Goal: Book appointment/travel/reservation

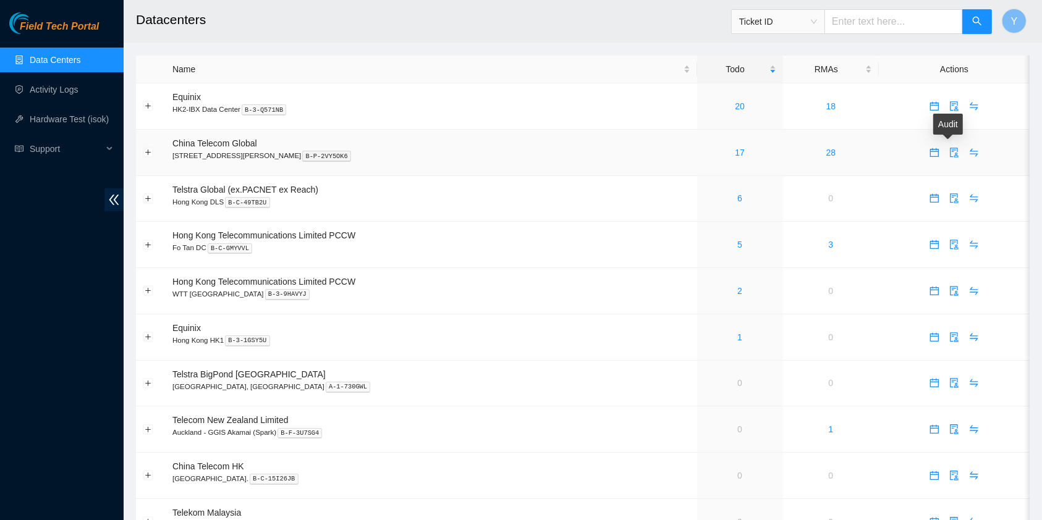
click at [930, 148] on icon "calendar" at bounding box center [934, 152] width 9 height 9
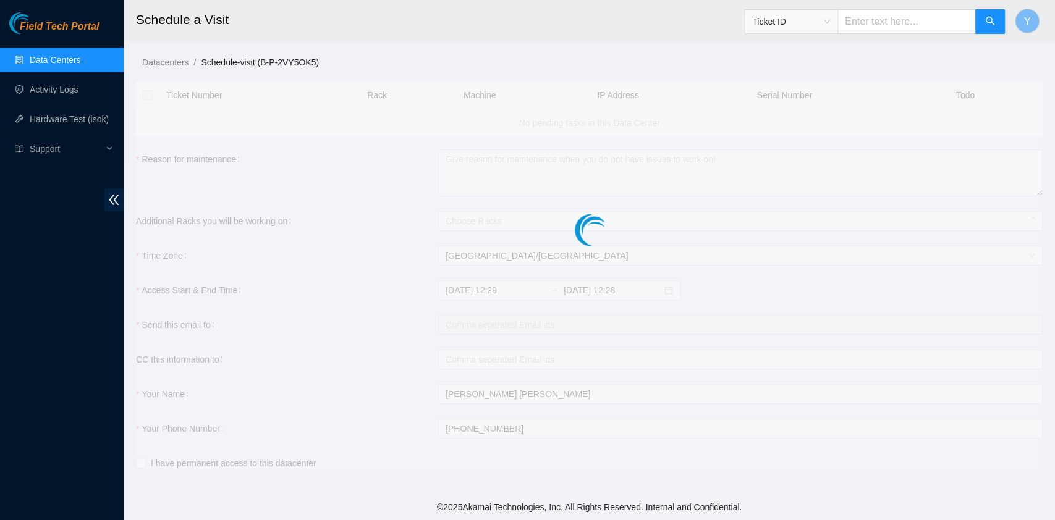
checkbox input "true"
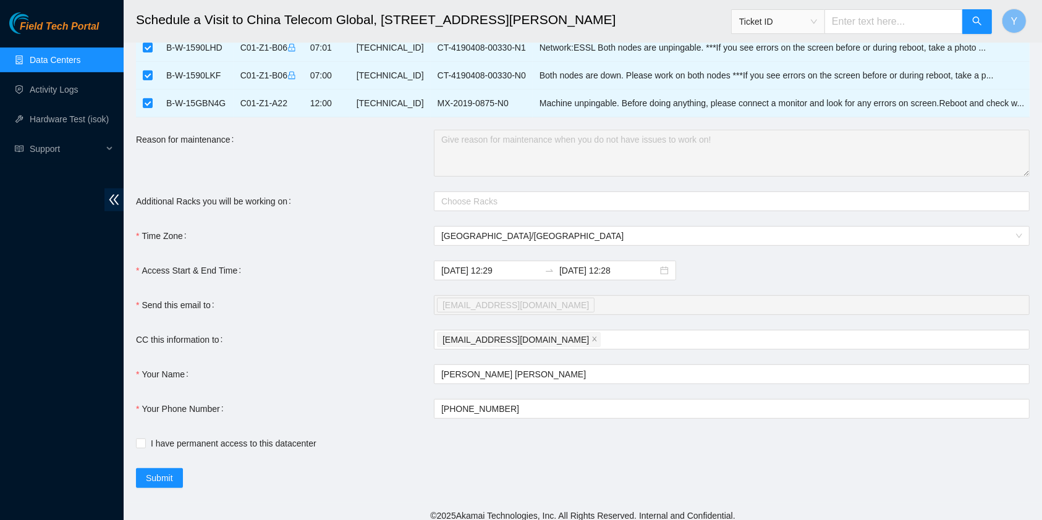
scroll to position [472, 0]
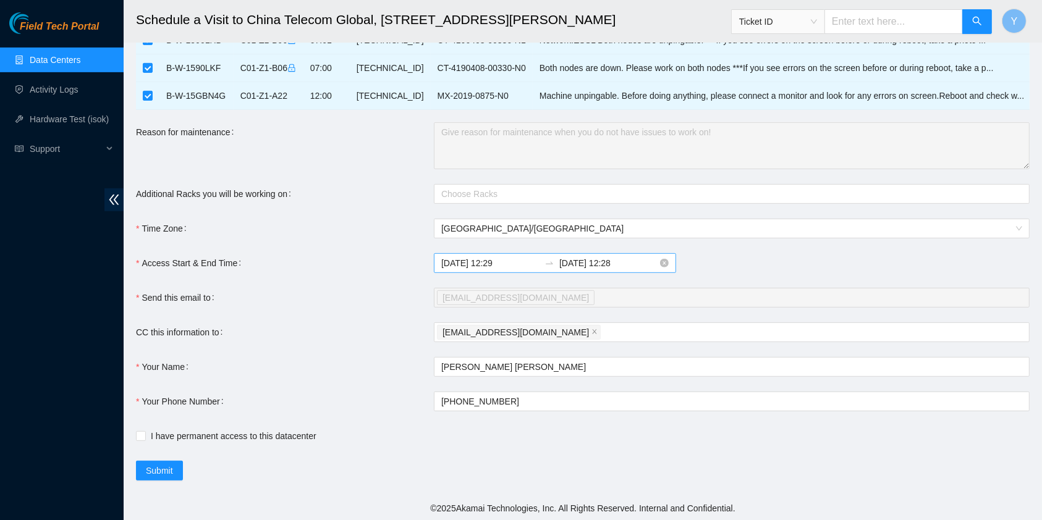
click at [486, 262] on input "2025-09-04 12:29" at bounding box center [490, 263] width 98 height 14
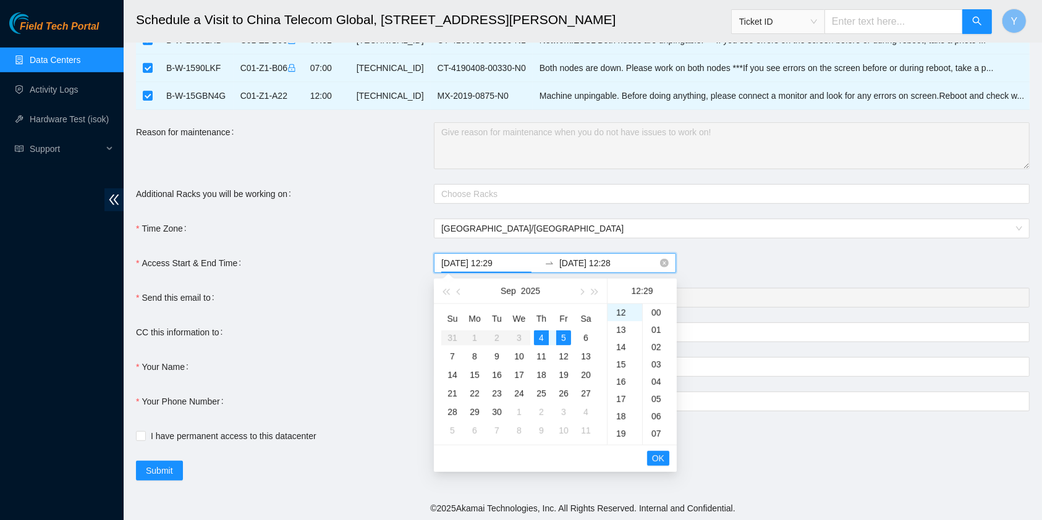
scroll to position [502, 0]
click at [568, 329] on td "5" at bounding box center [563, 337] width 22 height 19
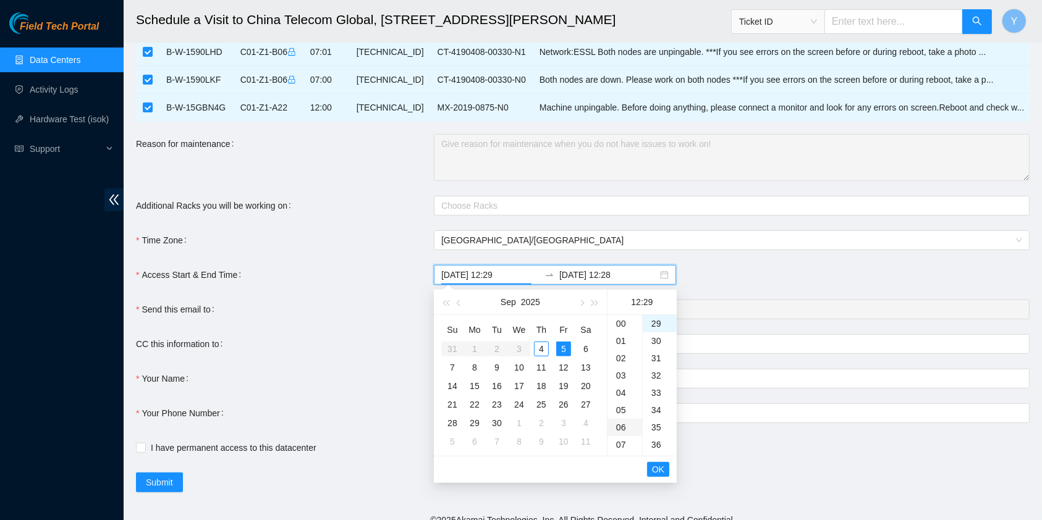
scroll to position [472, 0]
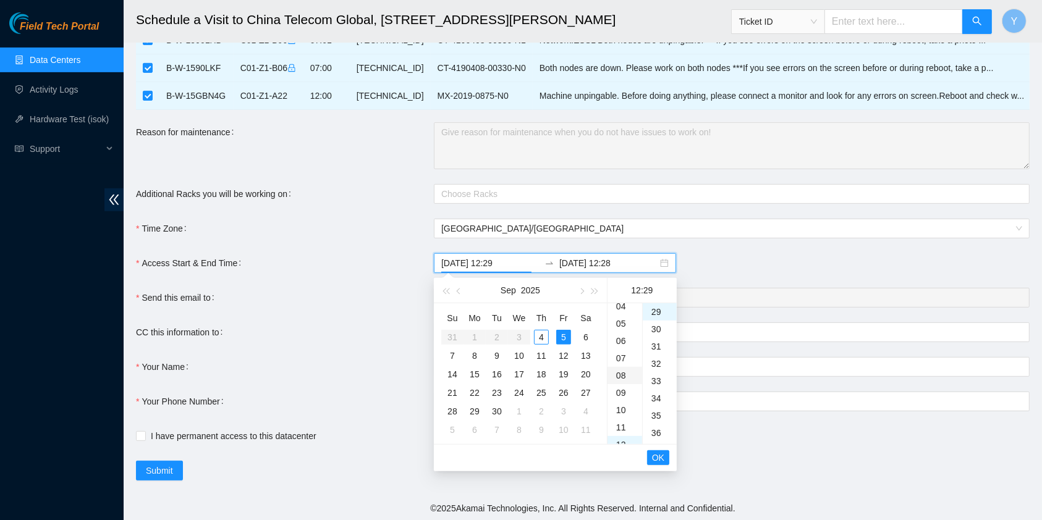
click at [625, 377] on div "08" at bounding box center [624, 375] width 35 height 17
type input "2025-09-05 08:29"
click at [661, 462] on span "OK" at bounding box center [658, 458] width 12 height 14
click at [584, 332] on div "6" at bounding box center [585, 337] width 15 height 15
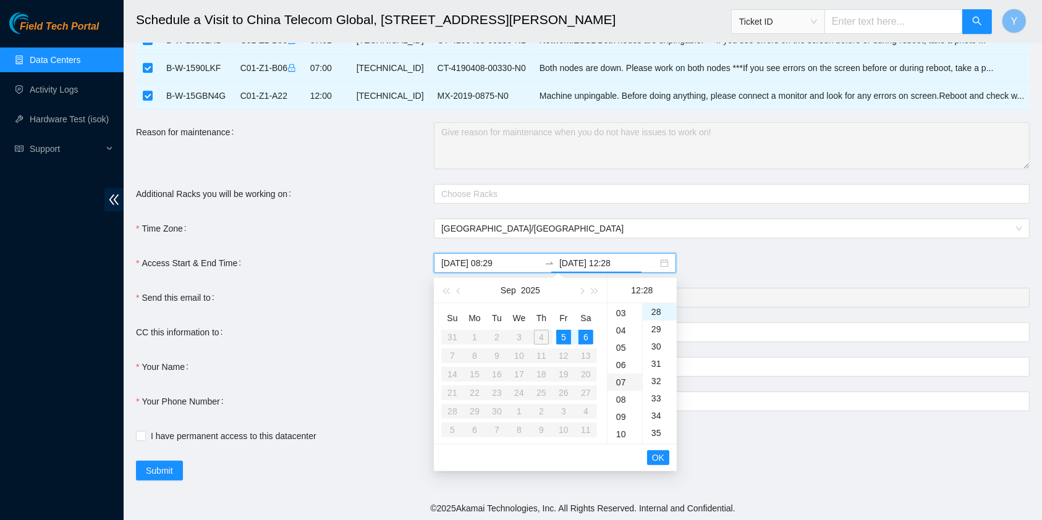
click at [621, 378] on div "07" at bounding box center [624, 382] width 35 height 17
type input "2025-09-06 07:28"
click at [652, 458] on button "OK" at bounding box center [658, 459] width 22 height 15
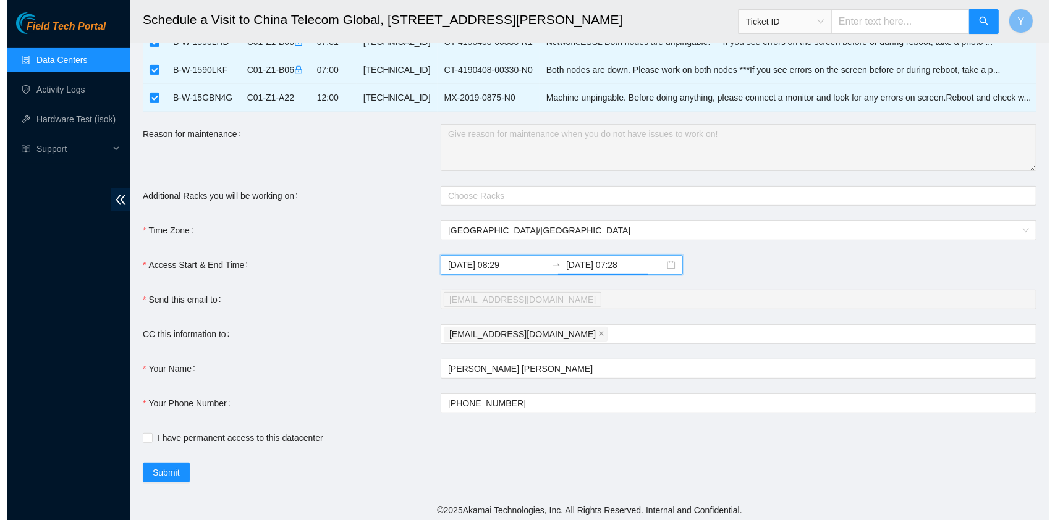
scroll to position [470, 0]
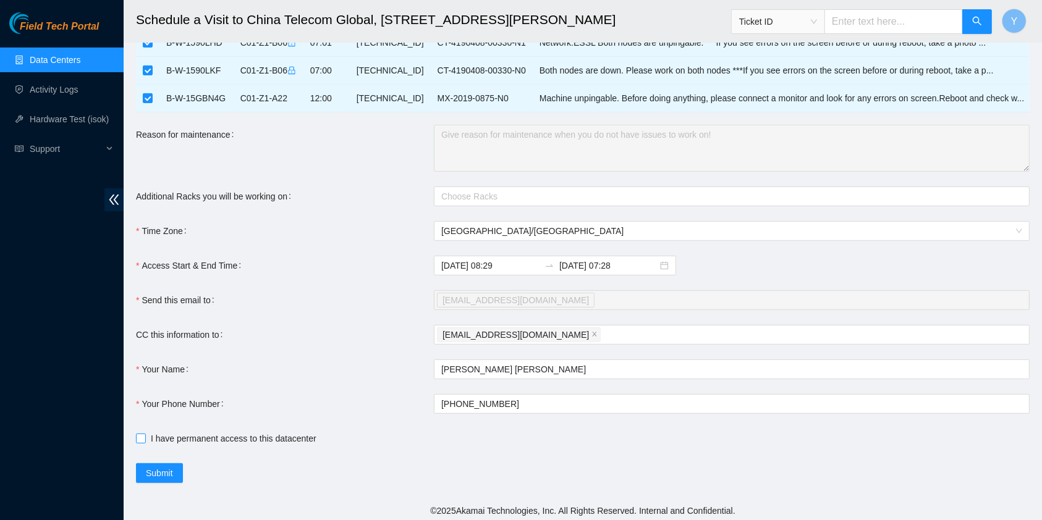
click at [178, 432] on span "I have permanent access to this datacenter" at bounding box center [233, 439] width 175 height 14
click at [145, 434] on input "I have permanent access to this datacenter" at bounding box center [140, 438] width 9 height 9
checkbox input "true"
click at [167, 466] on span "Submit" at bounding box center [159, 473] width 27 height 14
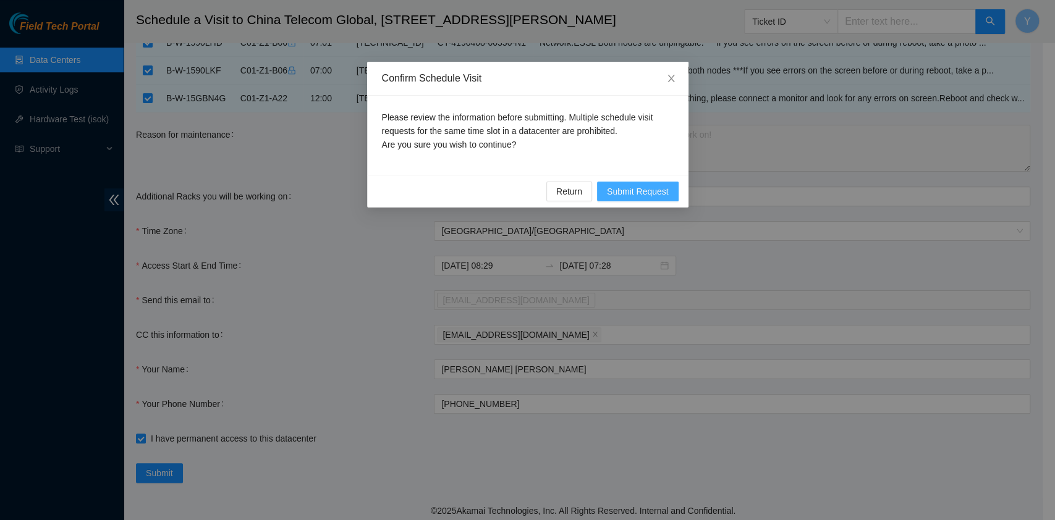
click at [647, 197] on span "Submit Request" at bounding box center [638, 192] width 62 height 14
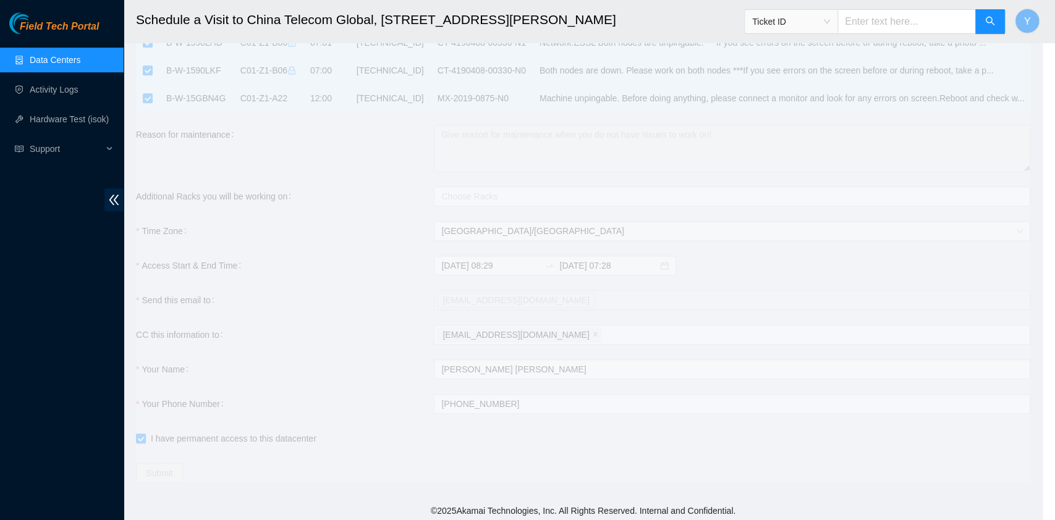
type input "2025-09-04 12:30"
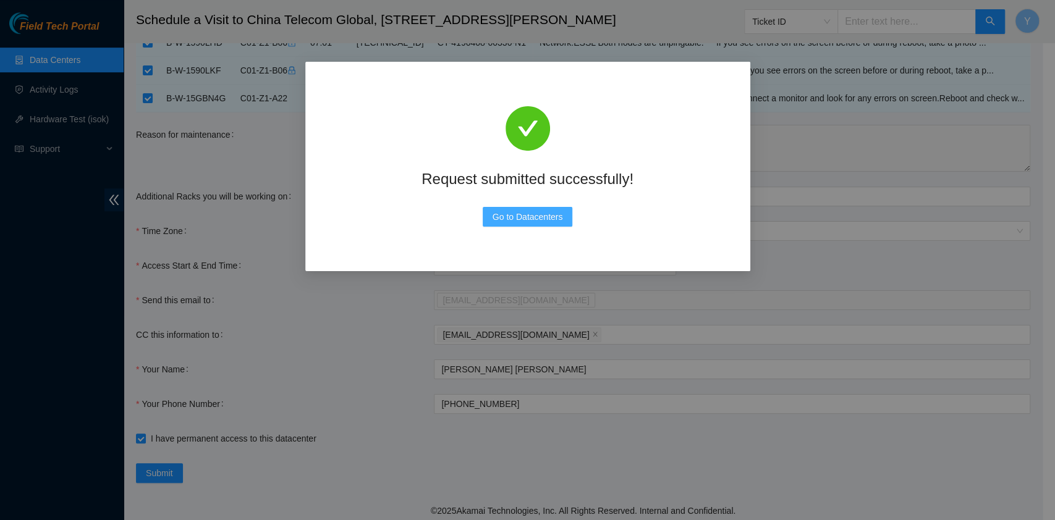
click at [565, 221] on button "Go to Datacenters" at bounding box center [527, 217] width 90 height 20
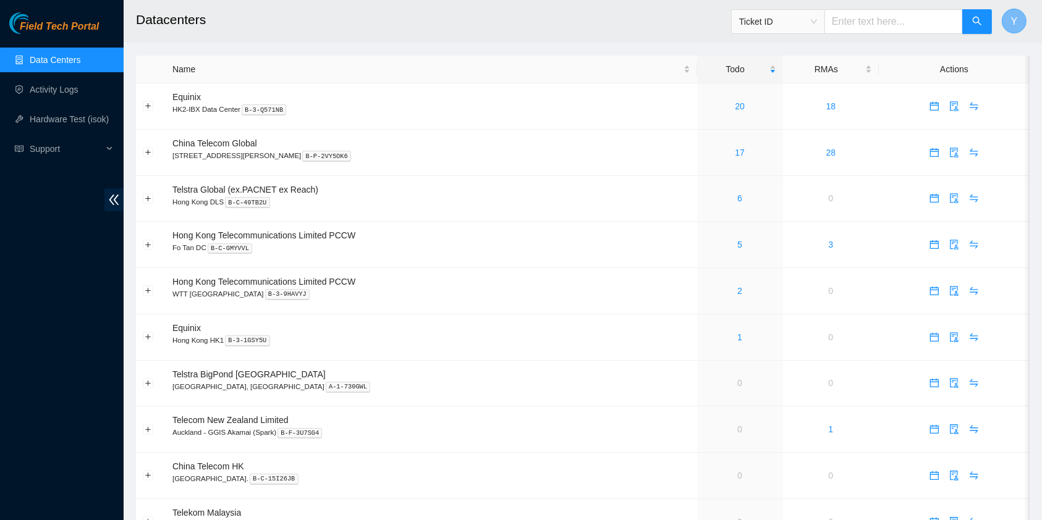
click at [1014, 9] on button "Y" at bounding box center [1013, 21] width 25 height 25
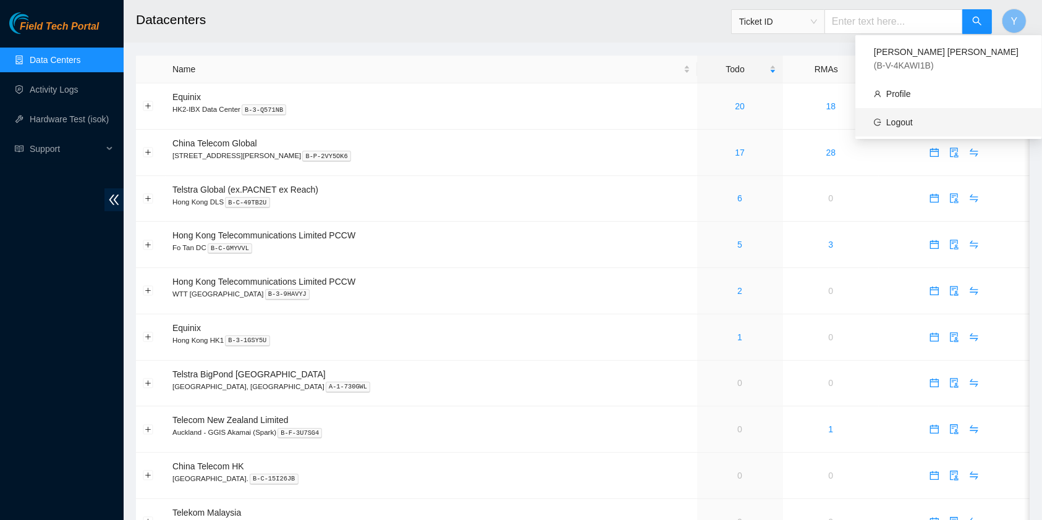
click at [912, 117] on link "Logout" at bounding box center [899, 122] width 27 height 10
